Goal: Register for event/course

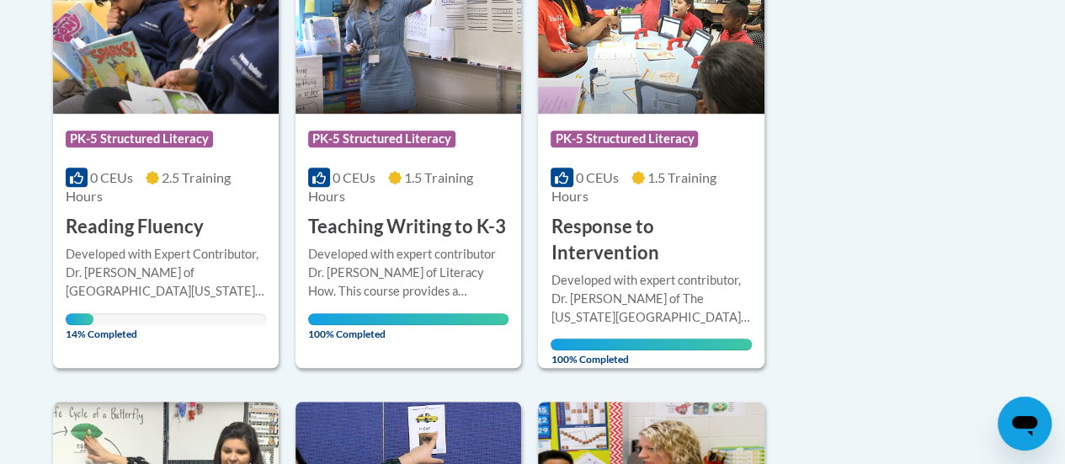
scroll to position [502, 0]
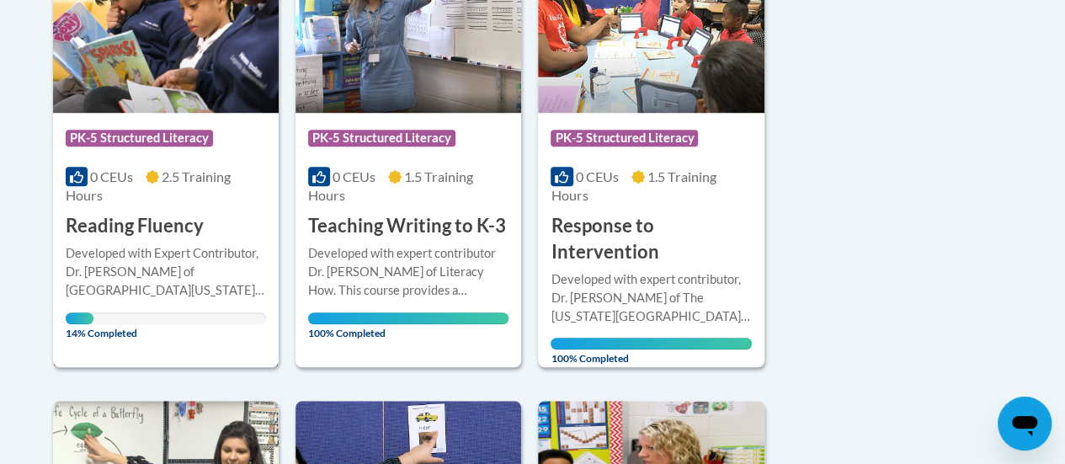
click at [158, 225] on h3 "Reading Fluency" at bounding box center [135, 226] width 138 height 26
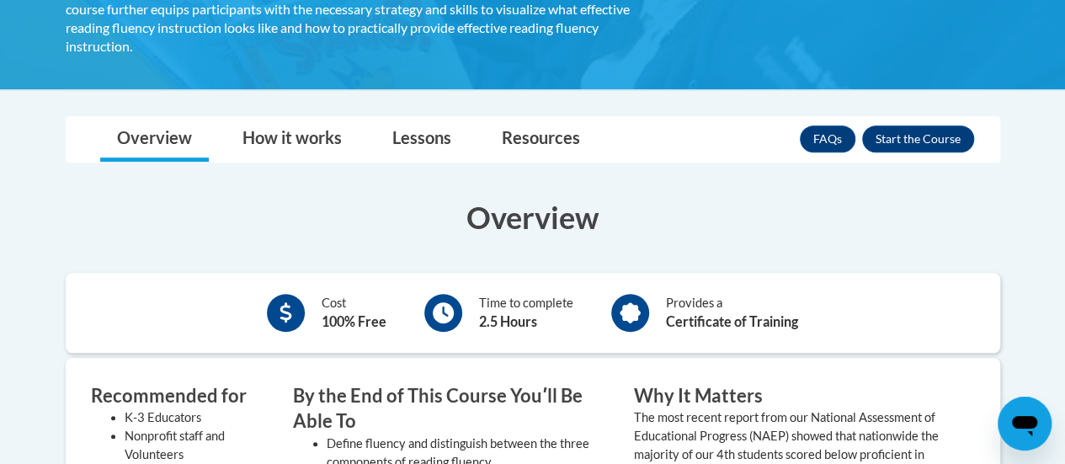
scroll to position [374, 0]
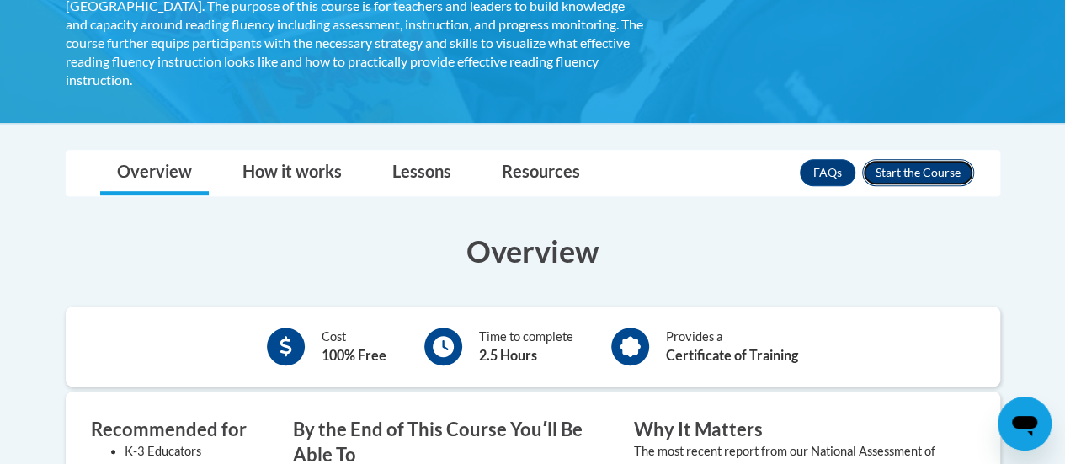
click at [930, 159] on button "Enroll" at bounding box center [918, 172] width 112 height 27
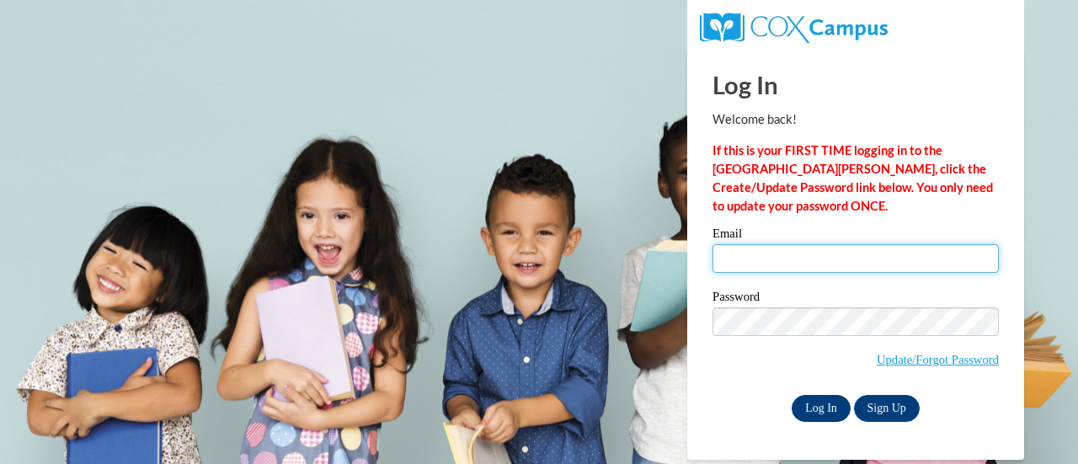
type input "[EMAIL_ADDRESS][PERSON_NAME][DOMAIN_NAME]"
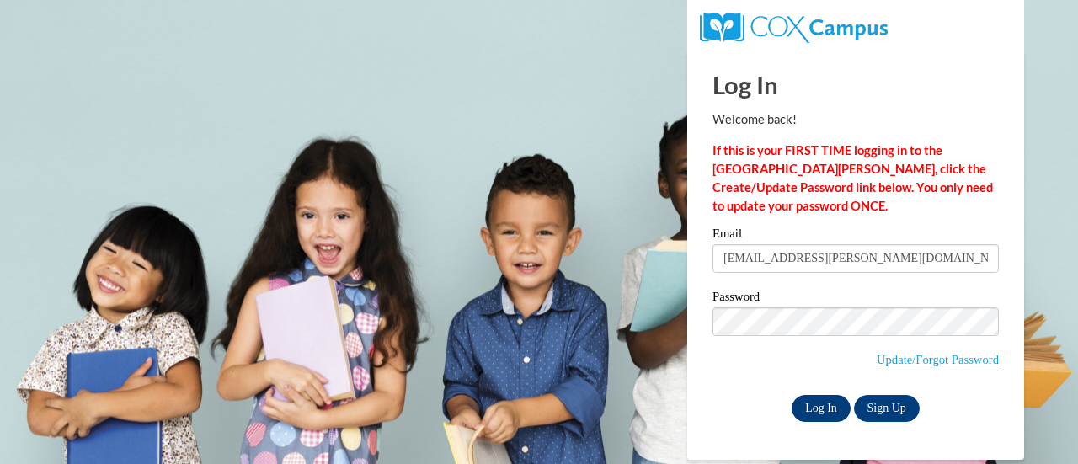
click at [819, 407] on input "Log In" at bounding box center [821, 408] width 59 height 27
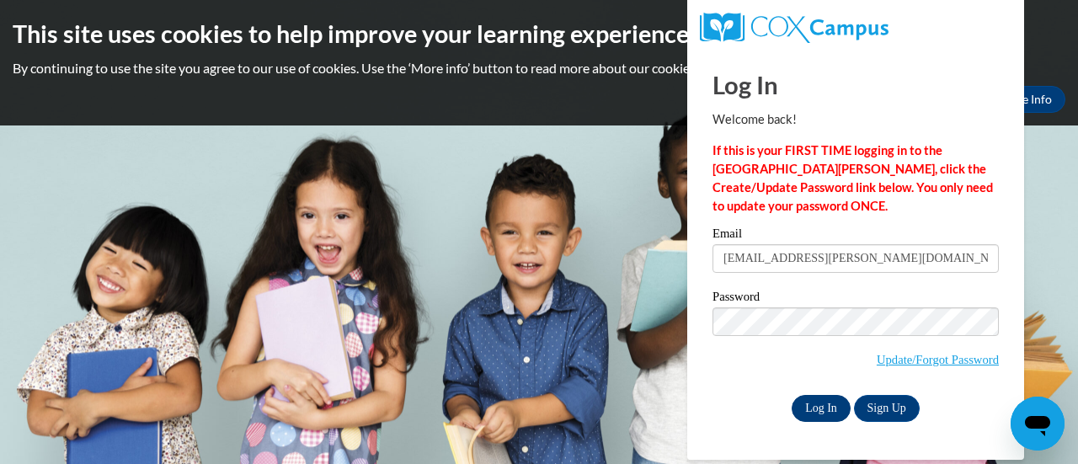
click at [819, 407] on input "Log In" at bounding box center [821, 408] width 59 height 27
